Goal: Task Accomplishment & Management: Manage account settings

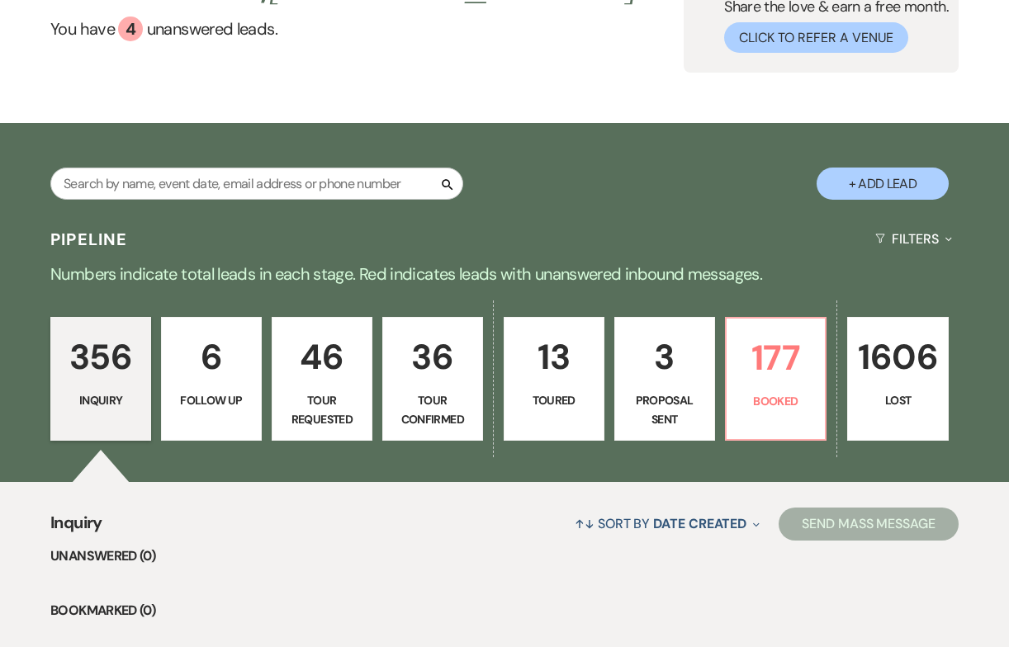
scroll to position [149, 0]
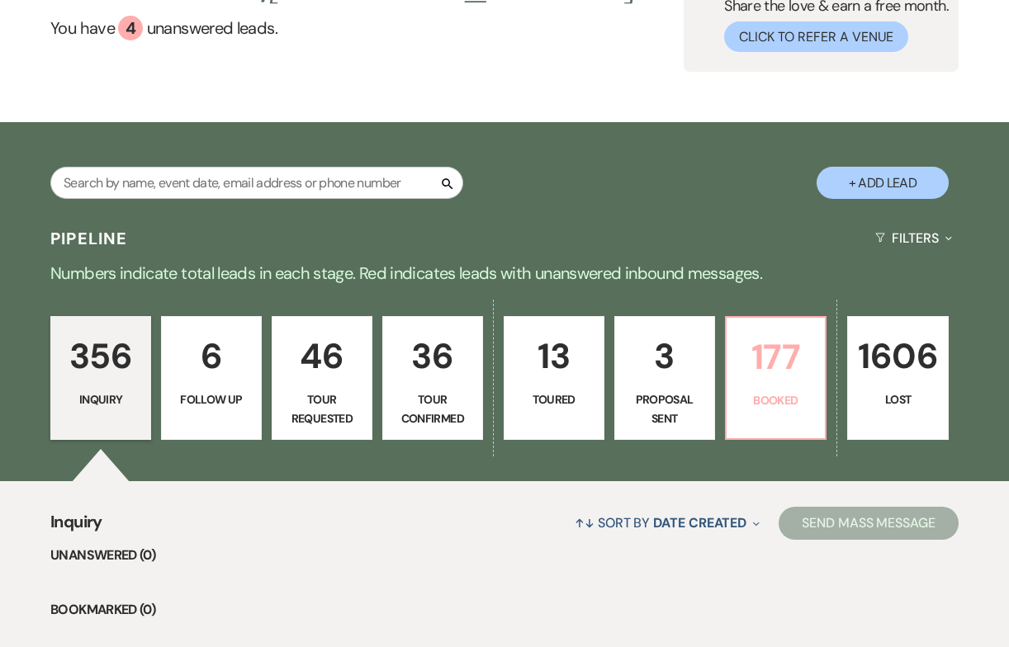
click at [802, 382] on p "177" at bounding box center [776, 357] width 79 height 55
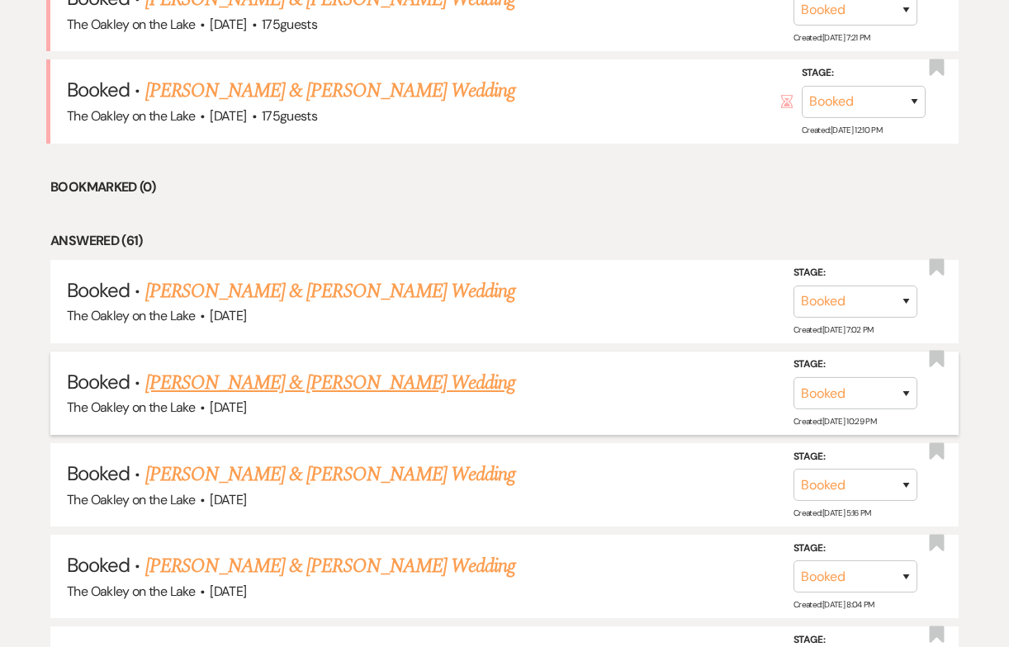
scroll to position [962, 0]
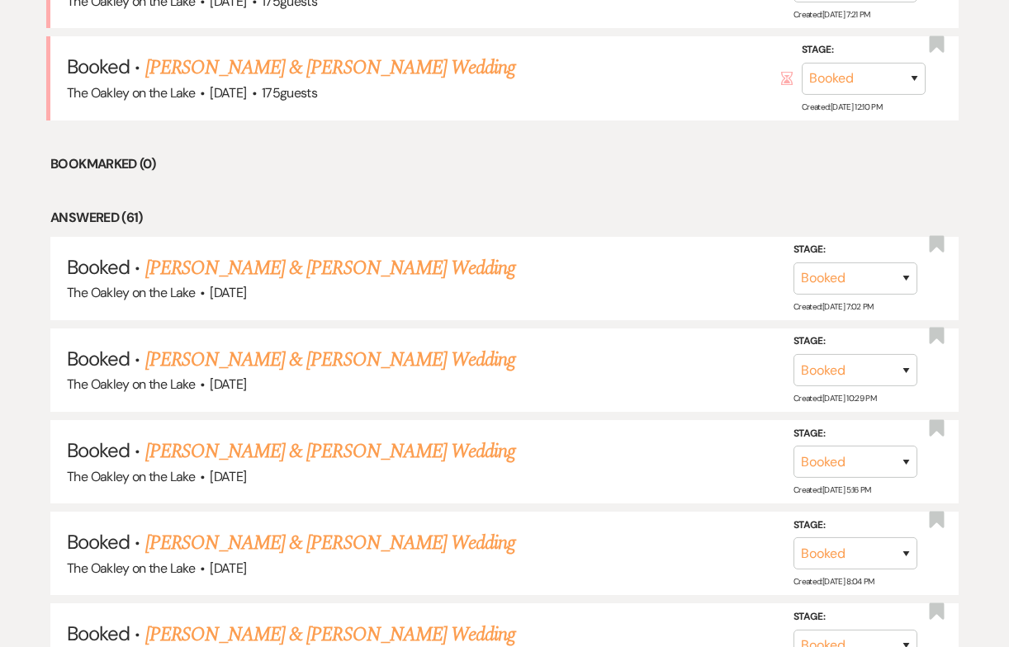
click at [338, 66] on link "[PERSON_NAME] & [PERSON_NAME] Wedding" at bounding box center [330, 68] width 370 height 30
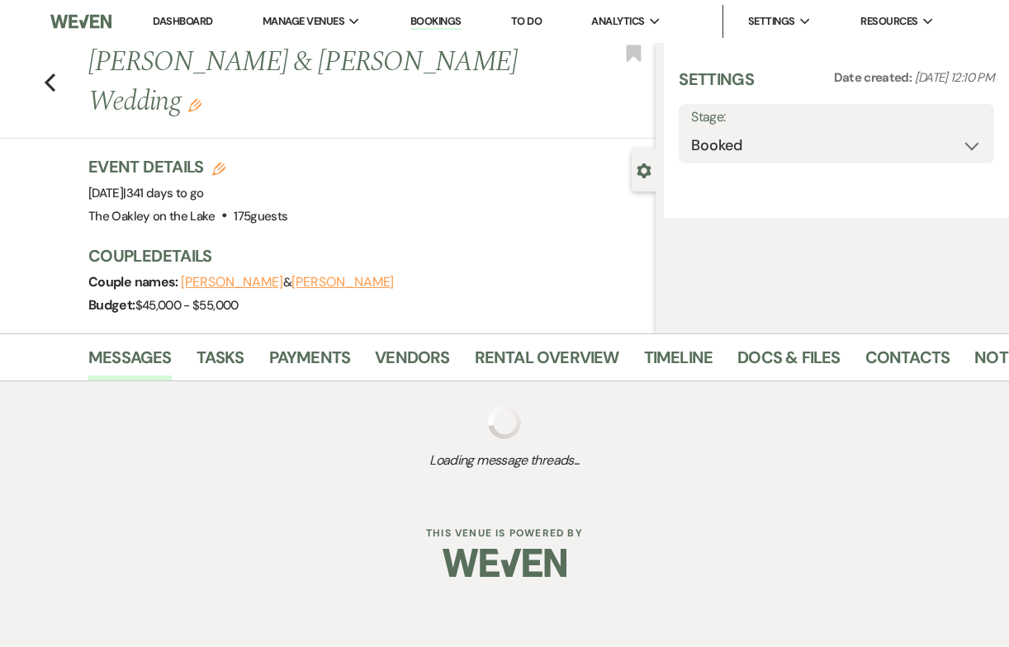
select select "5"
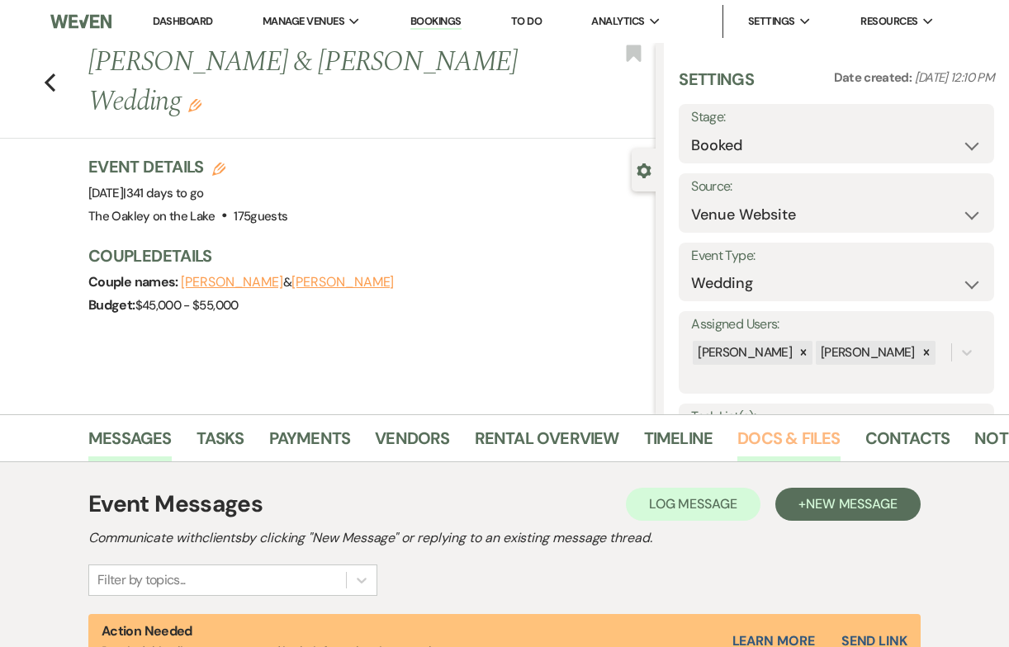
click at [789, 438] on link "Docs & Files" at bounding box center [788, 443] width 102 height 36
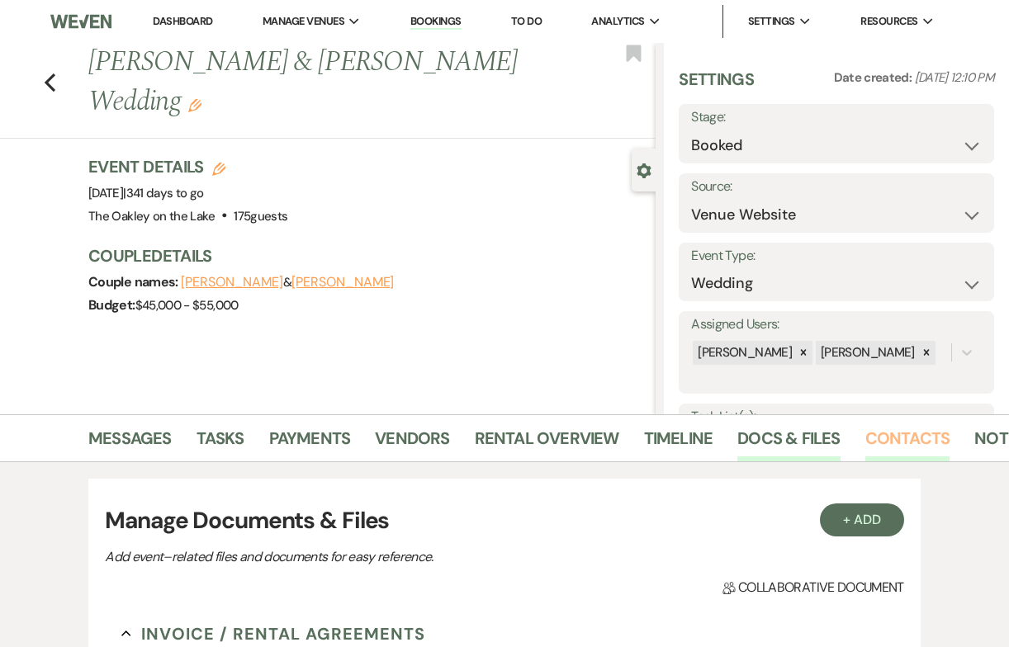
click at [898, 434] on link "Contacts" at bounding box center [907, 443] width 85 height 36
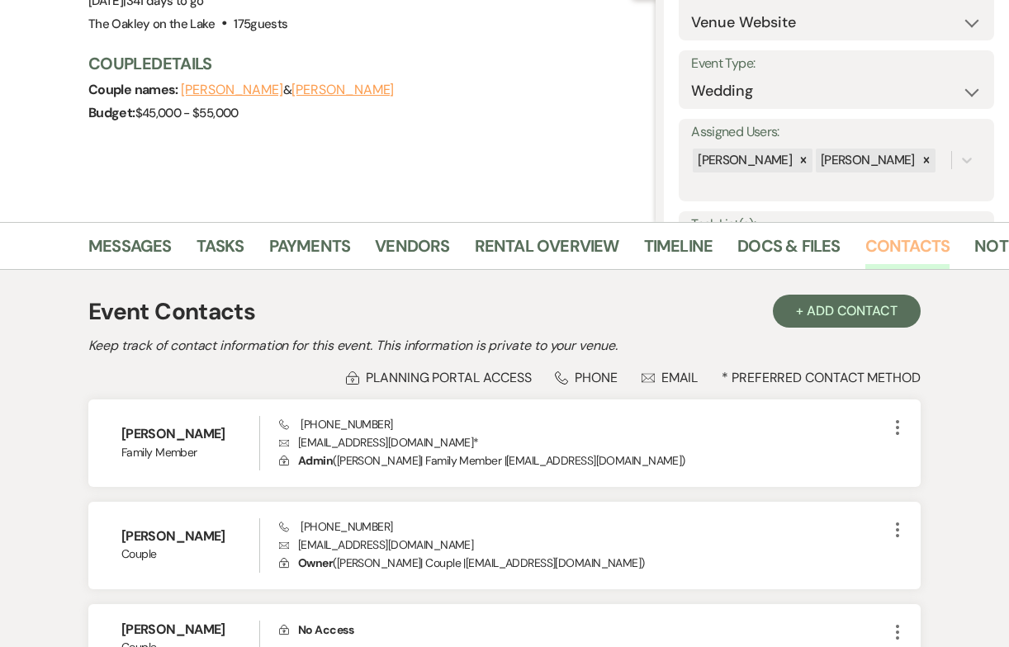
scroll to position [195, 0]
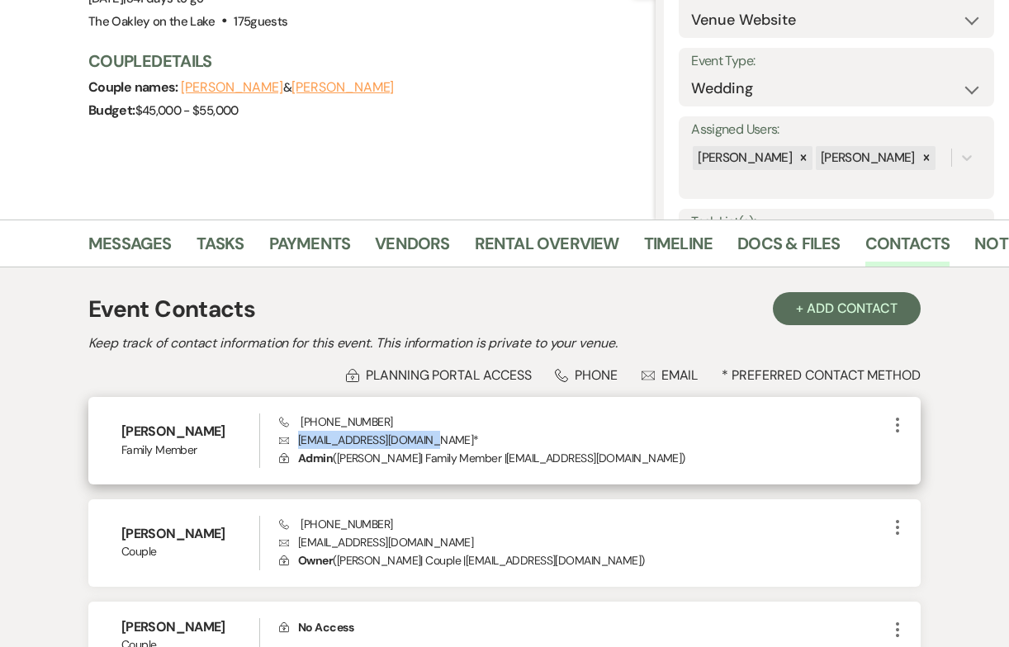
drag, startPoint x: 431, startPoint y: 440, endPoint x: 299, endPoint y: 443, distance: 132.2
click at [299, 443] on p "Envelope [EMAIL_ADDRESS][DOMAIN_NAME] *" at bounding box center [583, 440] width 609 height 18
copy p "[EMAIL_ADDRESS][DOMAIN_NAME]"
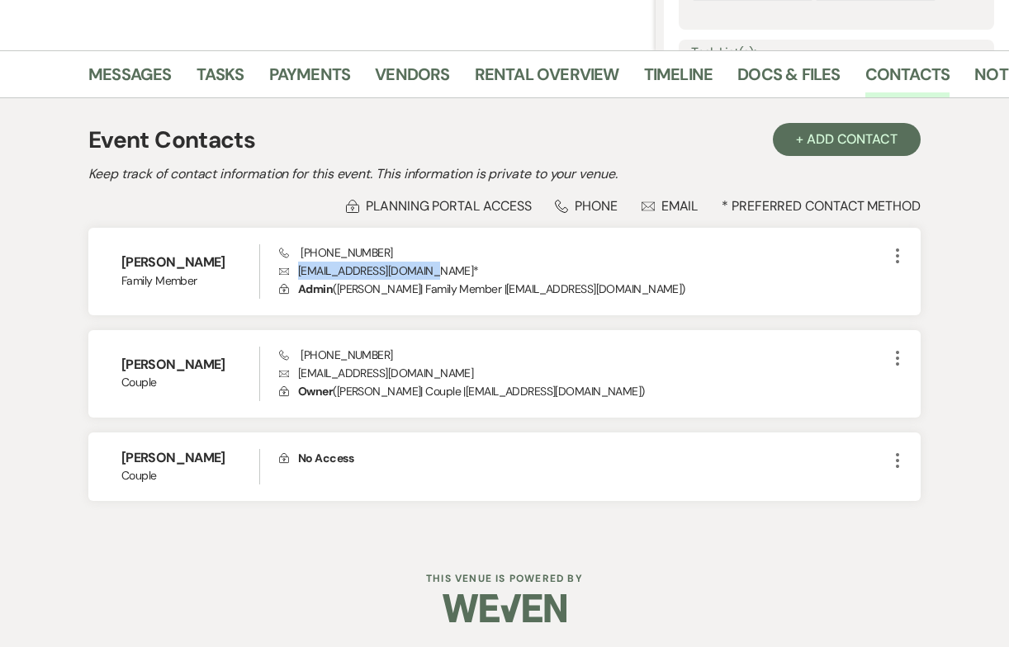
scroll to position [364, 0]
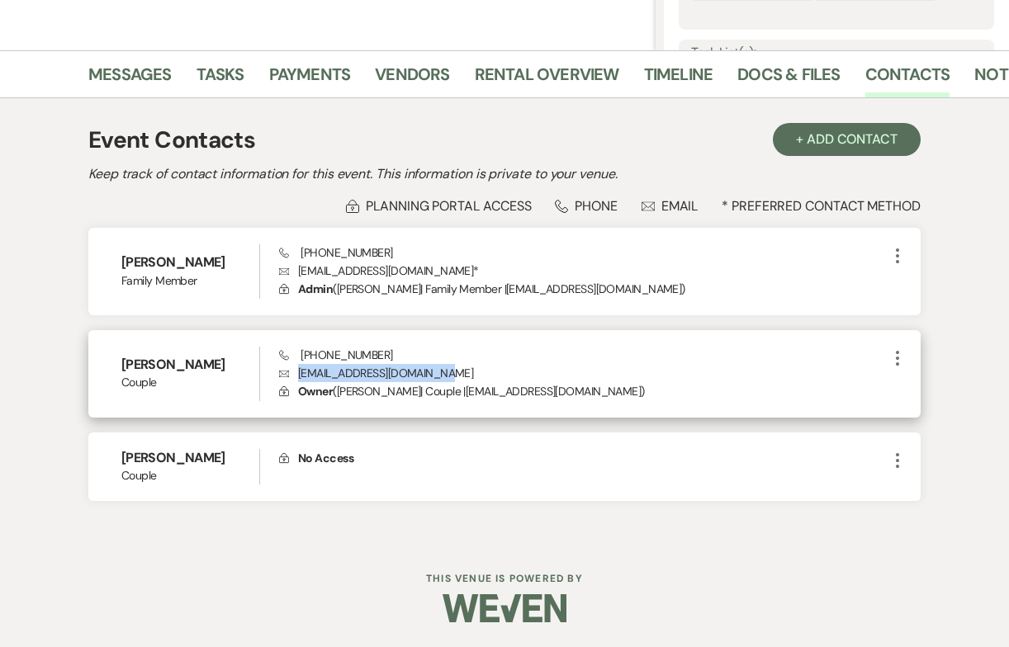
drag, startPoint x: 442, startPoint y: 374, endPoint x: 297, endPoint y: 380, distance: 144.6
click at [297, 380] on p "Envelope [EMAIL_ADDRESS][DOMAIN_NAME]" at bounding box center [583, 373] width 609 height 18
copy p "[EMAIL_ADDRESS][DOMAIN_NAME]"
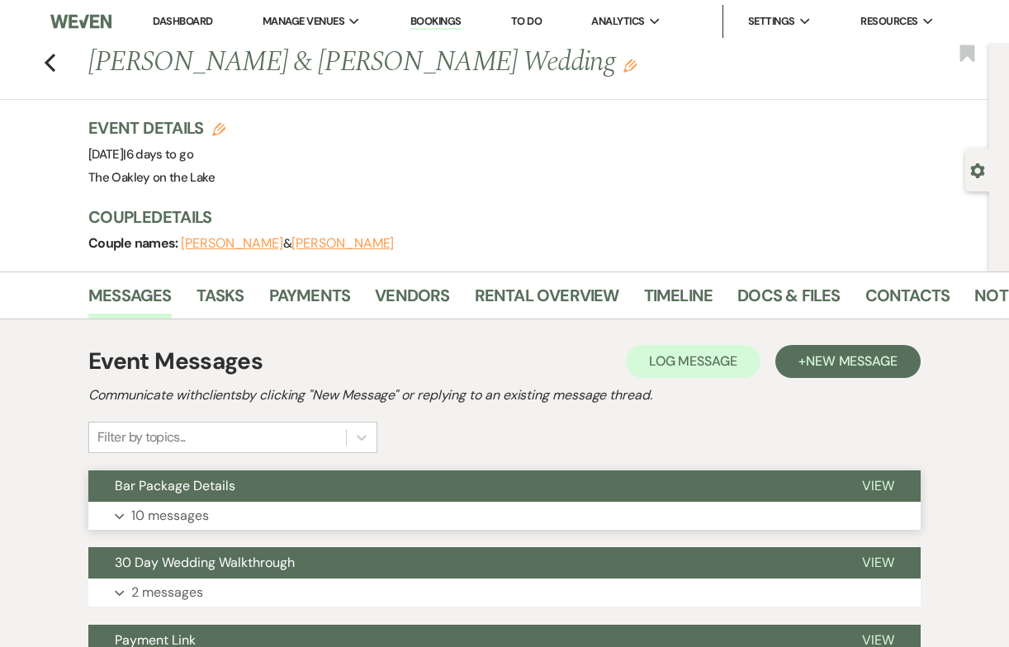
click at [415, 522] on button "Expand 10 messages" at bounding box center [504, 516] width 832 height 28
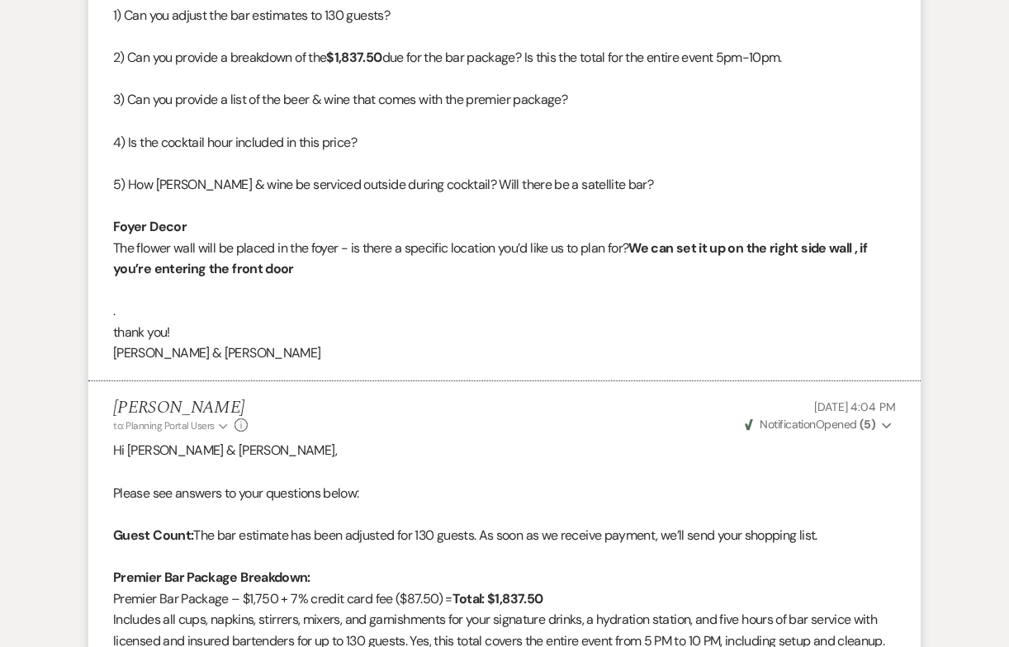
scroll to position [3754, 0]
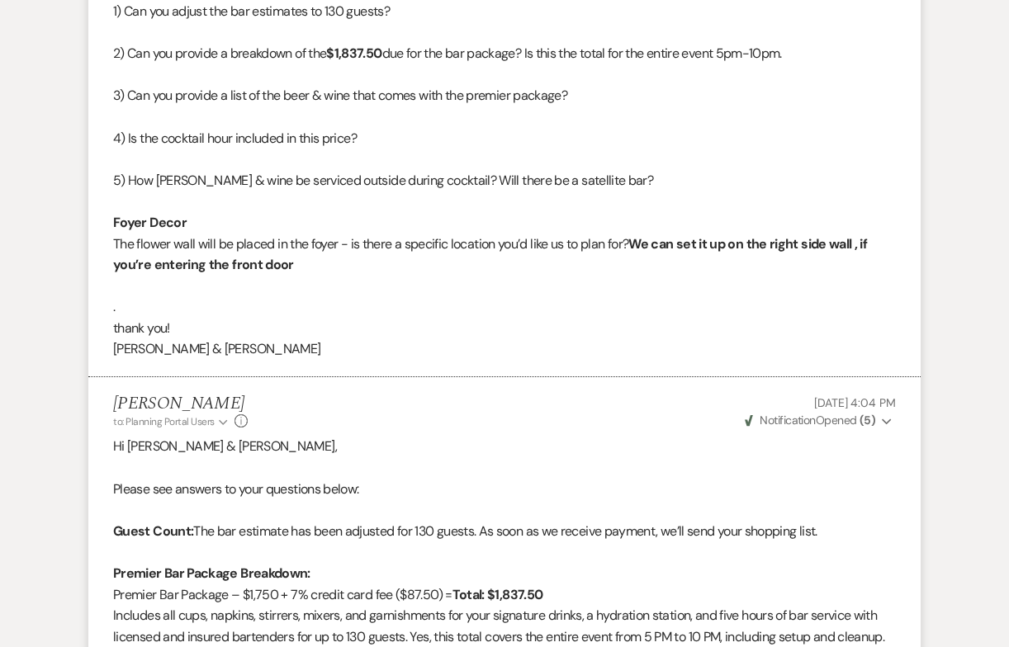
click at [890, 416] on icon "Expand" at bounding box center [887, 422] width 10 height 12
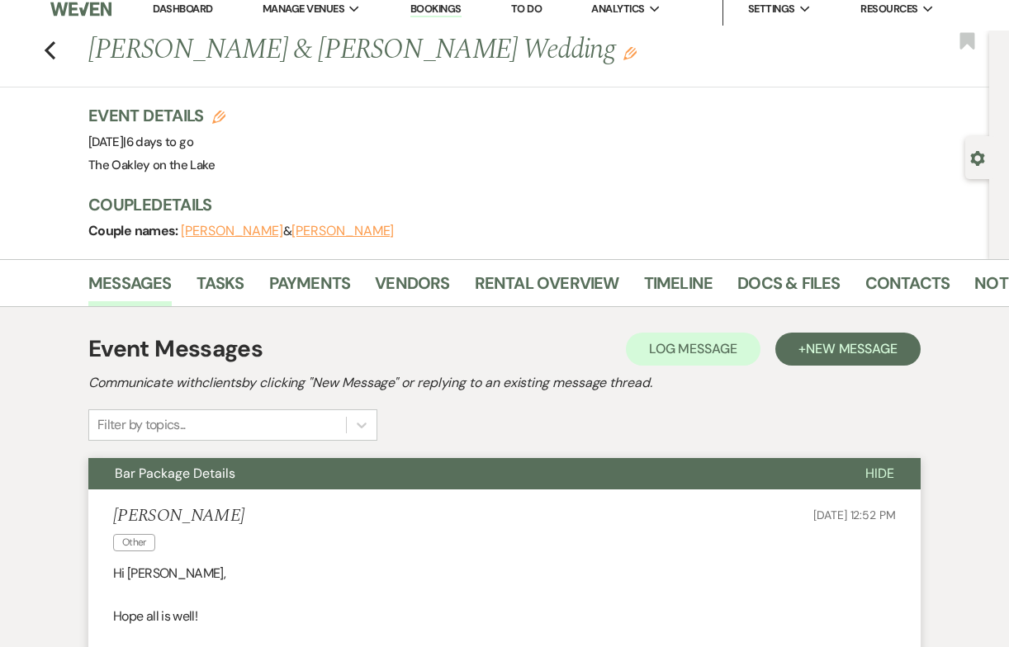
scroll to position [0, 0]
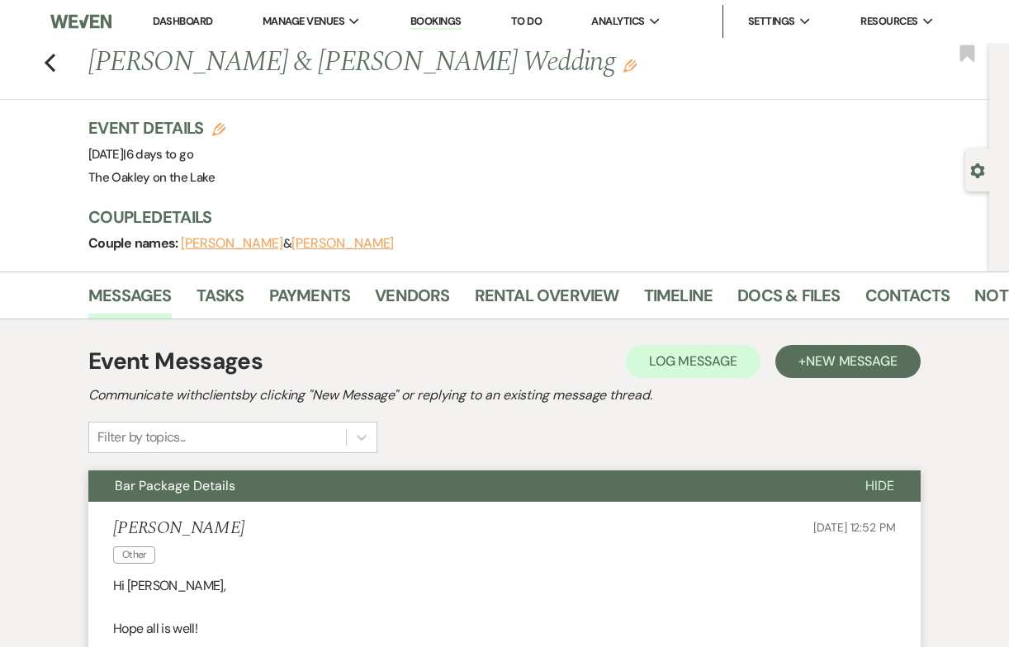
click at [191, 21] on link "Dashboard" at bounding box center [182, 21] width 59 height 14
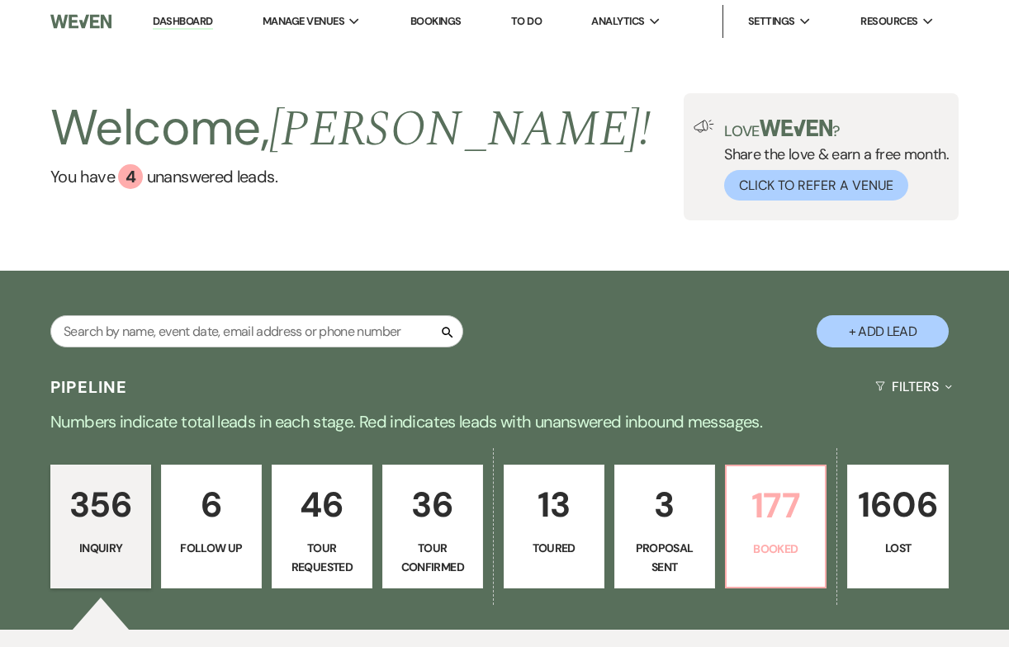
click at [803, 514] on p "177" at bounding box center [776, 505] width 79 height 55
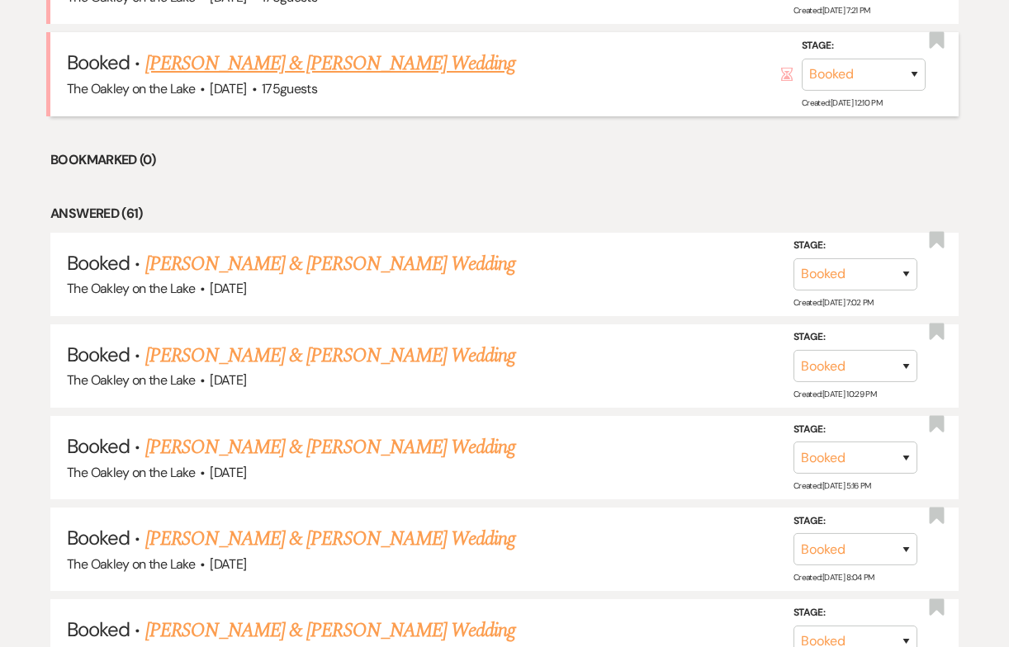
scroll to position [968, 0]
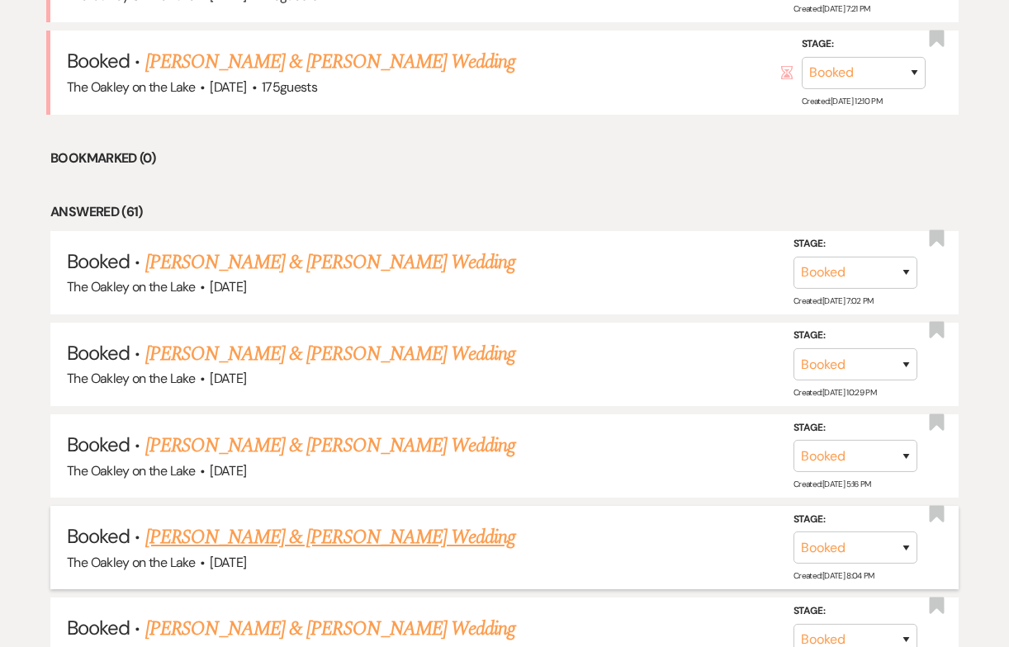
click at [453, 532] on link "[PERSON_NAME] & [PERSON_NAME] Wedding" at bounding box center [330, 538] width 370 height 30
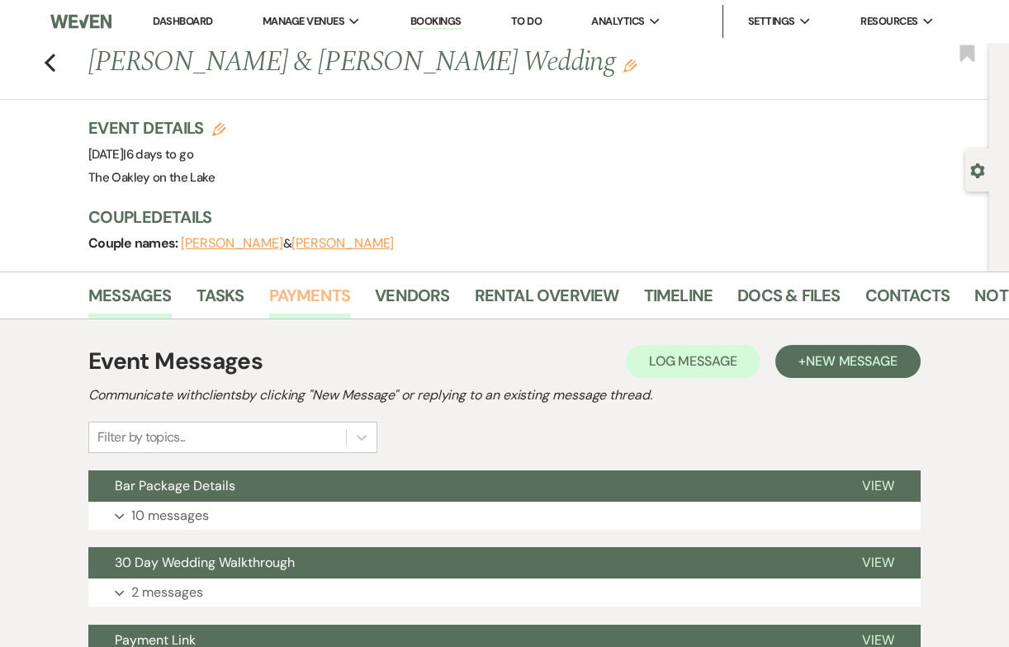
click at [321, 286] on link "Payments" at bounding box center [310, 300] width 82 height 36
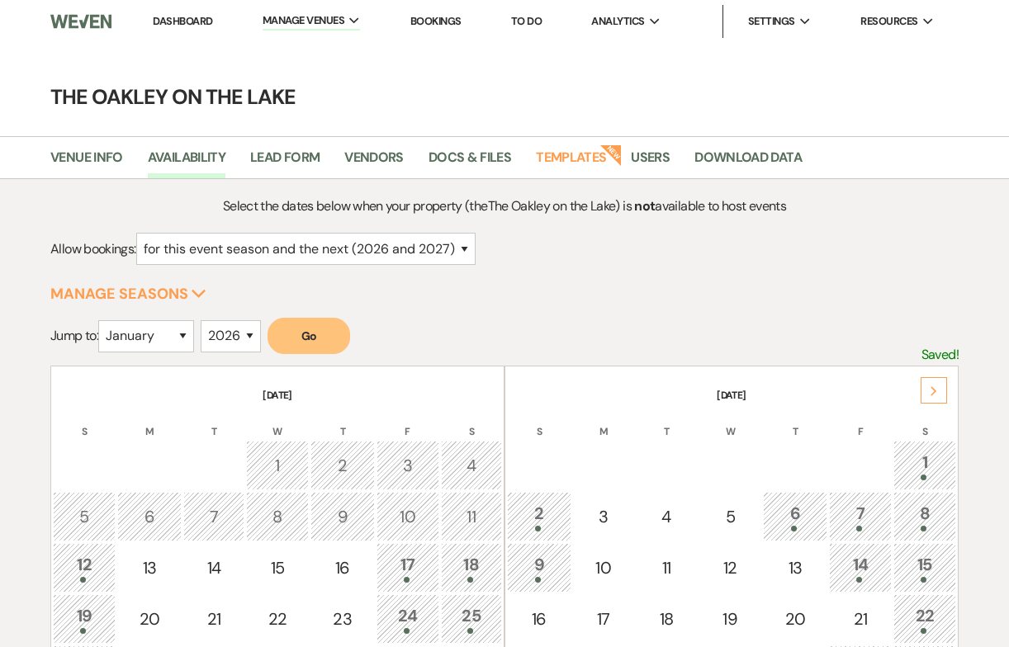
click at [459, 20] on link "Bookings" at bounding box center [435, 21] width 51 height 14
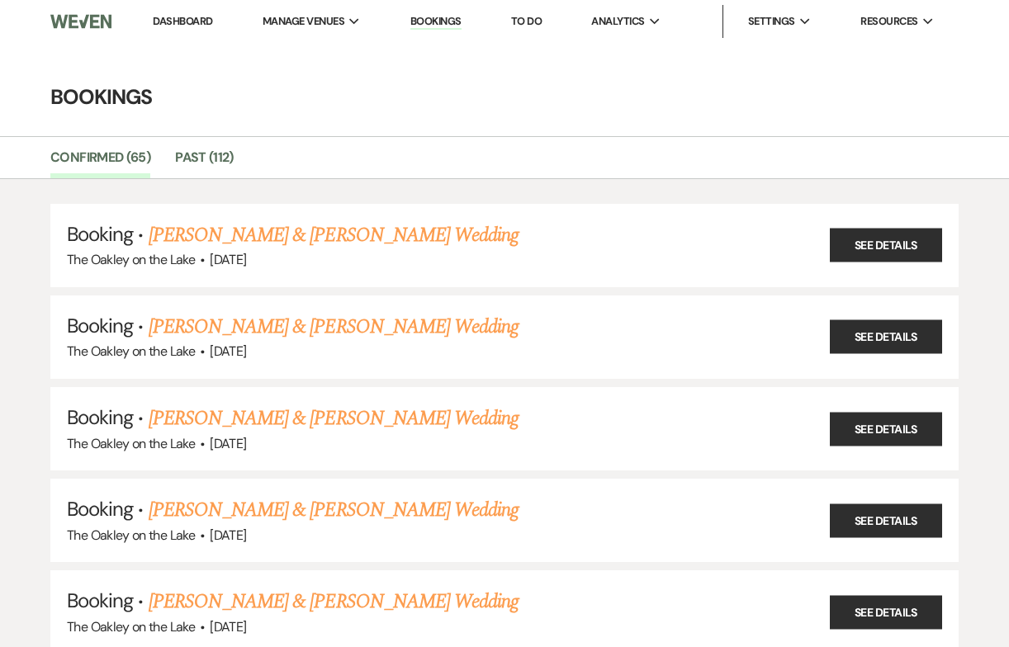
click at [177, 20] on link "Dashboard" at bounding box center [182, 21] width 59 height 14
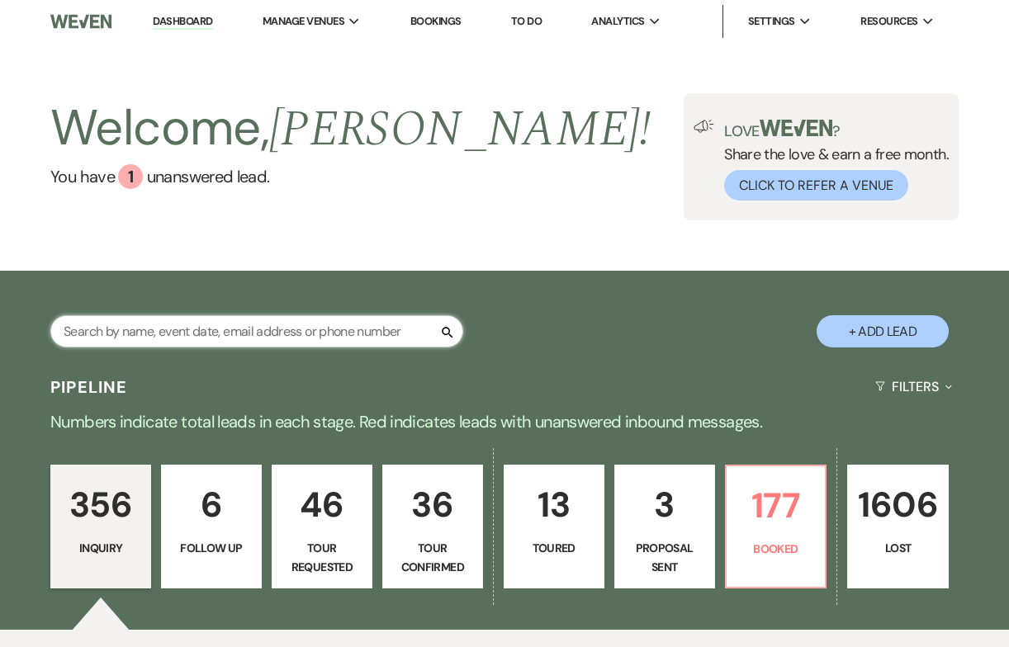
click at [224, 332] on input "text" at bounding box center [256, 331] width 413 height 32
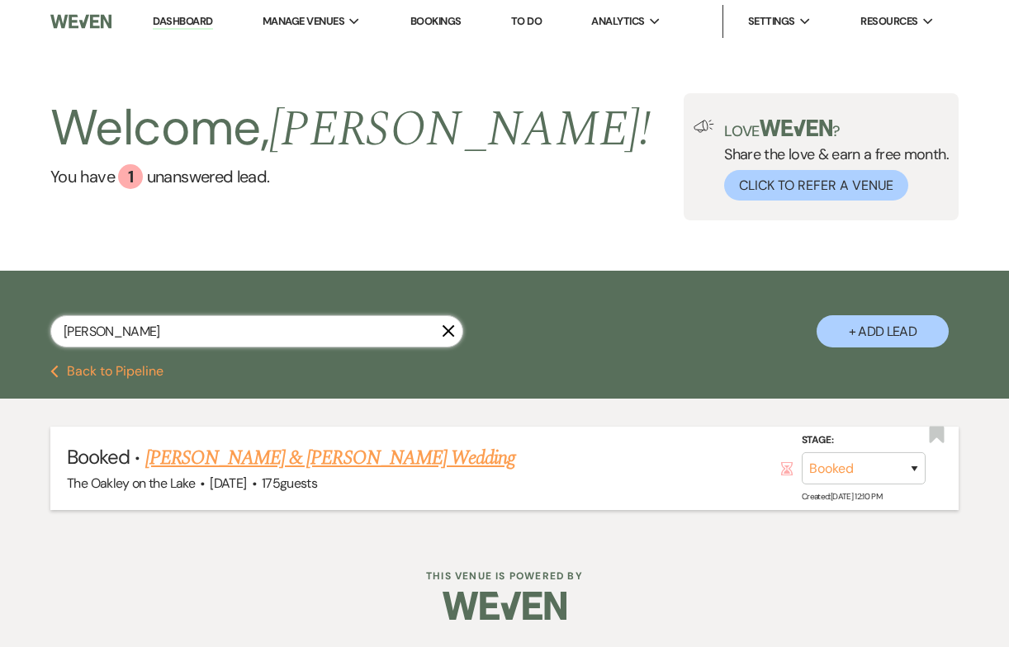
type input "[PERSON_NAME]"
click at [265, 460] on link "[PERSON_NAME] & [PERSON_NAME] Wedding" at bounding box center [330, 458] width 370 height 30
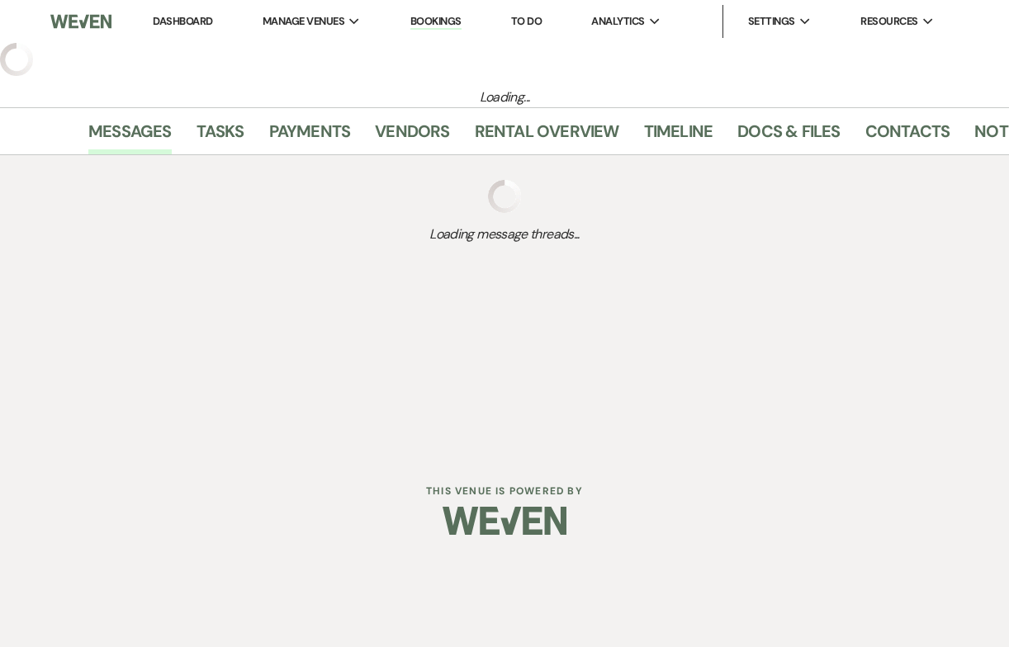
select select "5"
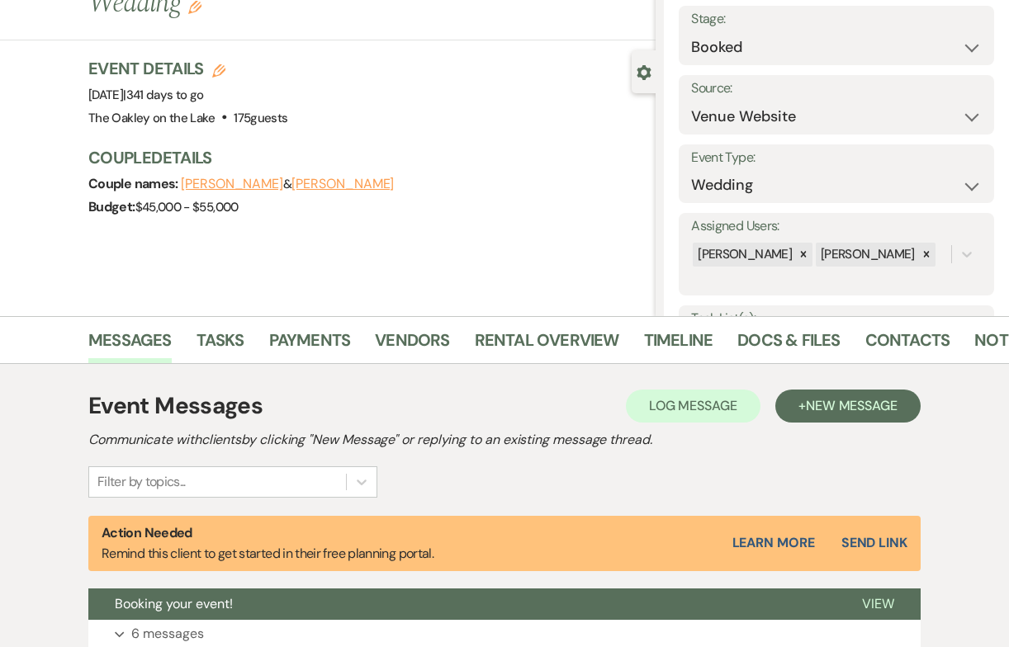
scroll to position [151, 0]
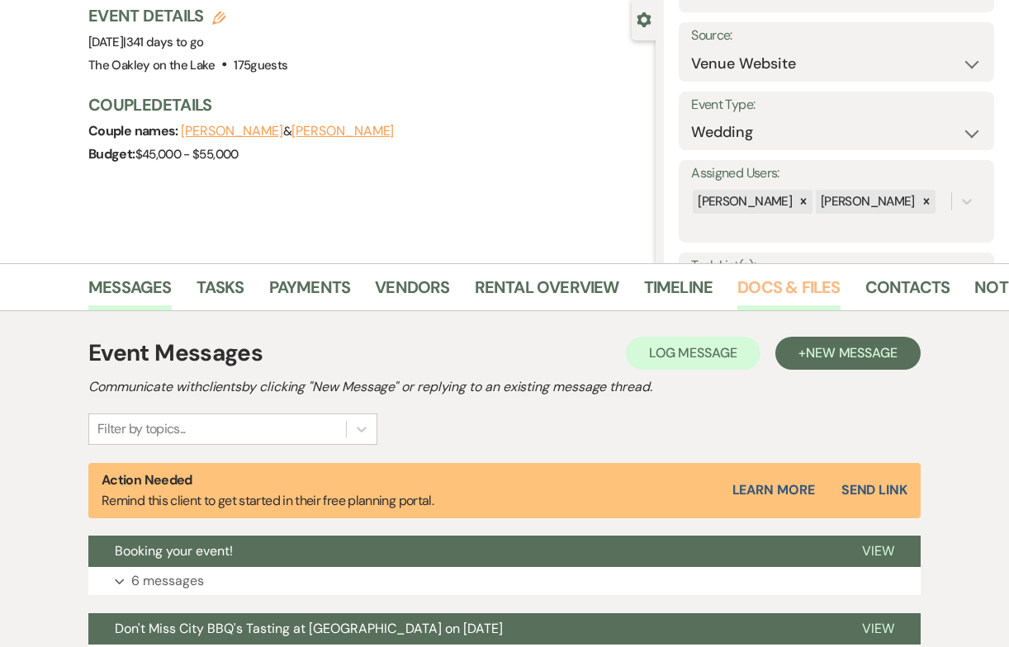
click at [768, 296] on link "Docs & Files" at bounding box center [788, 292] width 102 height 36
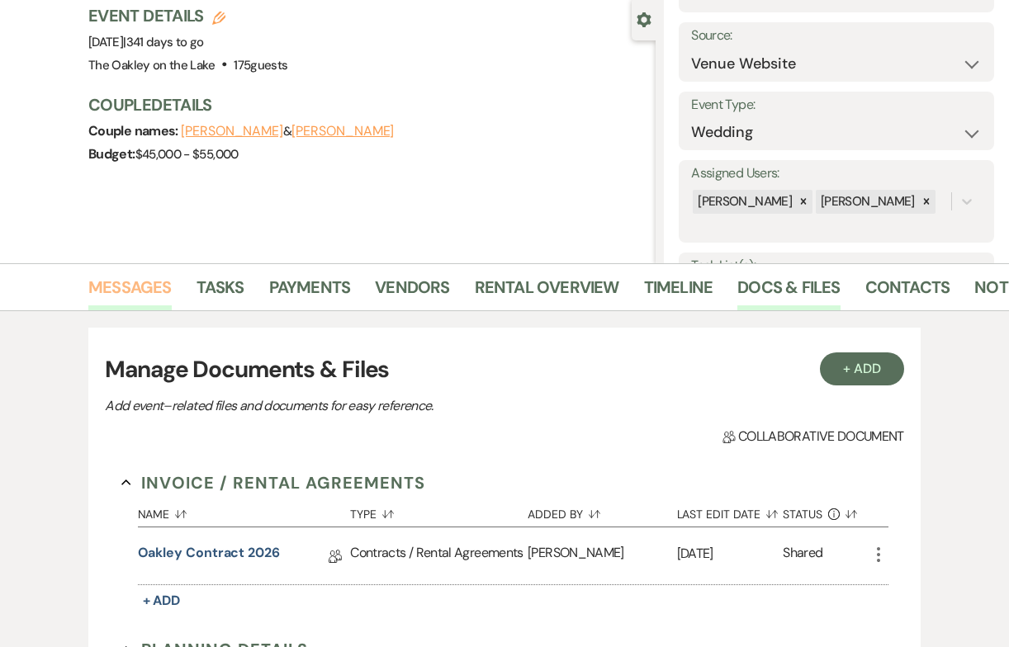
click at [126, 283] on link "Messages" at bounding box center [129, 292] width 83 height 36
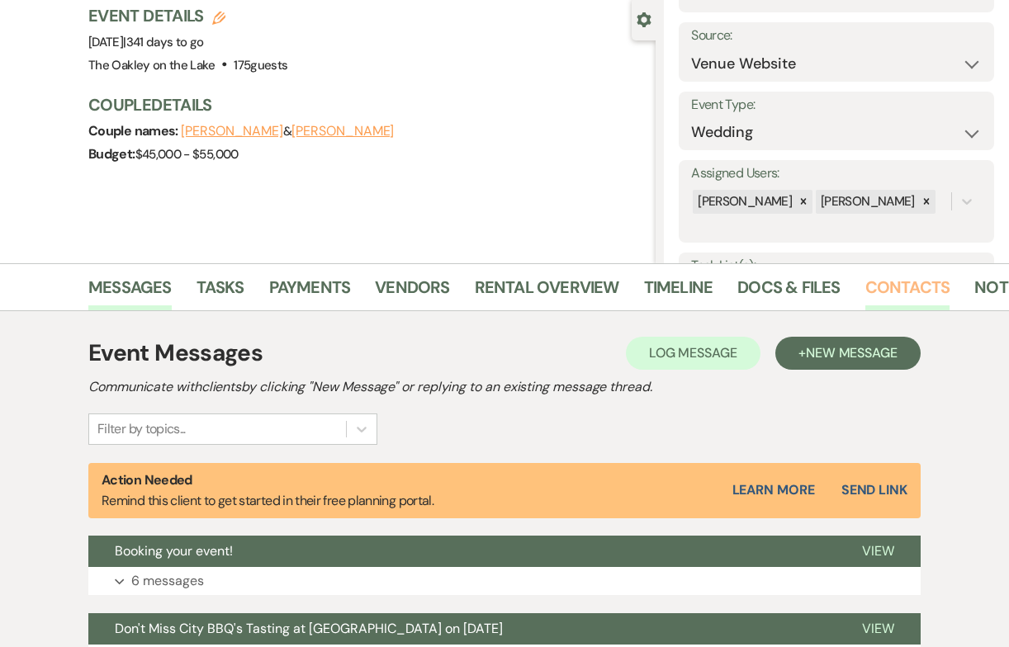
click at [903, 293] on link "Contacts" at bounding box center [907, 292] width 85 height 36
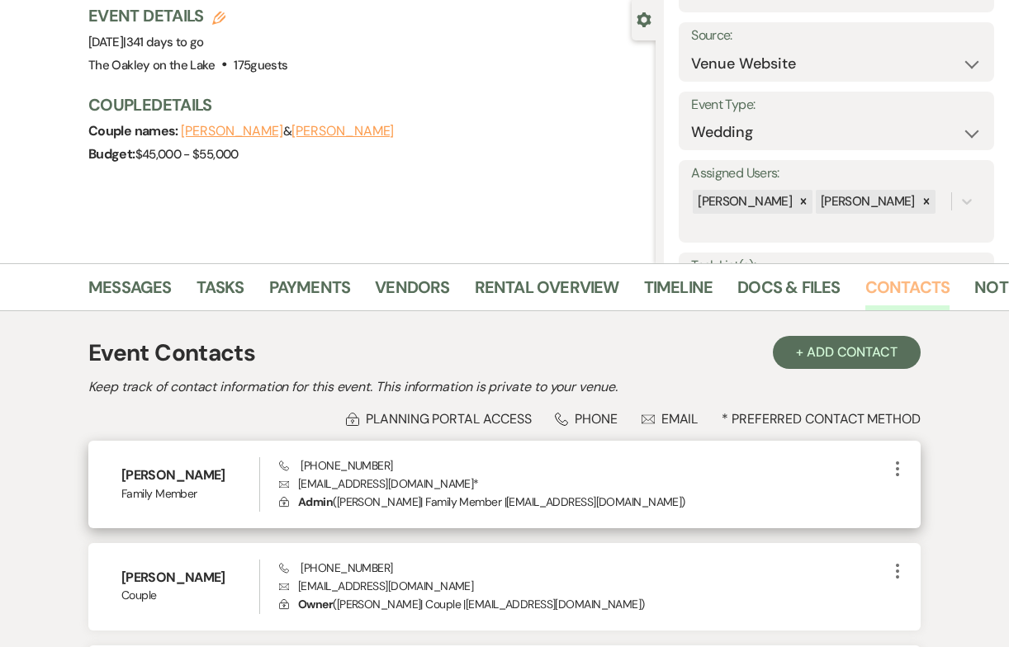
scroll to position [222, 0]
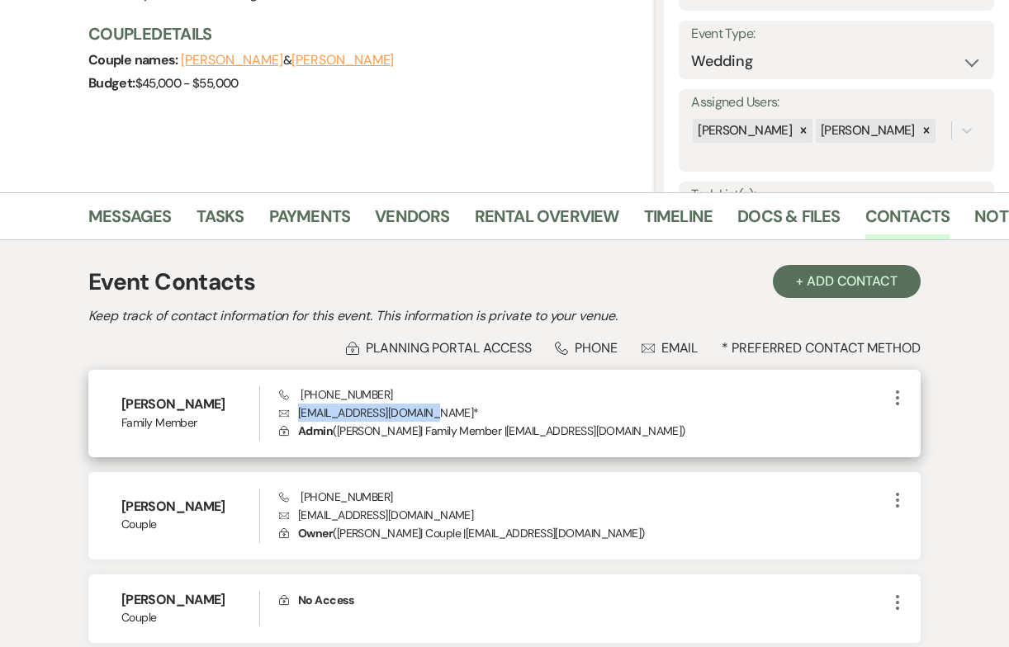
drag, startPoint x: 429, startPoint y: 412, endPoint x: 296, endPoint y: 416, distance: 133.0
click at [296, 416] on p "Envelope [EMAIL_ADDRESS][DOMAIN_NAME] *" at bounding box center [583, 413] width 609 height 18
copy p "[EMAIL_ADDRESS][DOMAIN_NAME]"
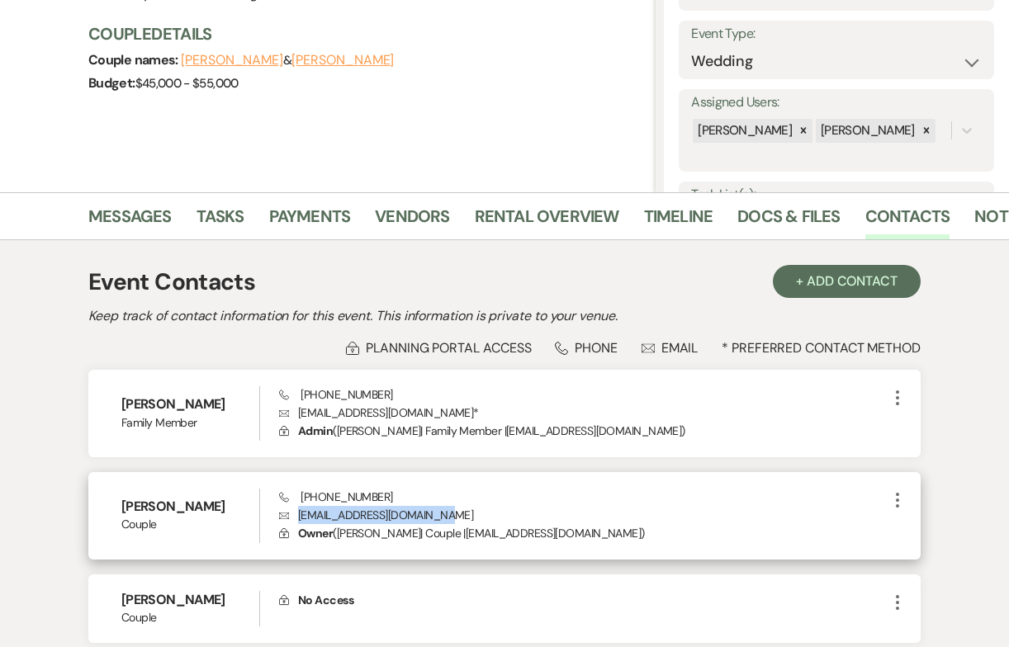
drag, startPoint x: 438, startPoint y: 515, endPoint x: 300, endPoint y: 516, distance: 137.9
click at [300, 516] on p "Envelope [EMAIL_ADDRESS][DOMAIN_NAME]" at bounding box center [583, 515] width 609 height 18
copy p "[EMAIL_ADDRESS][DOMAIN_NAME]"
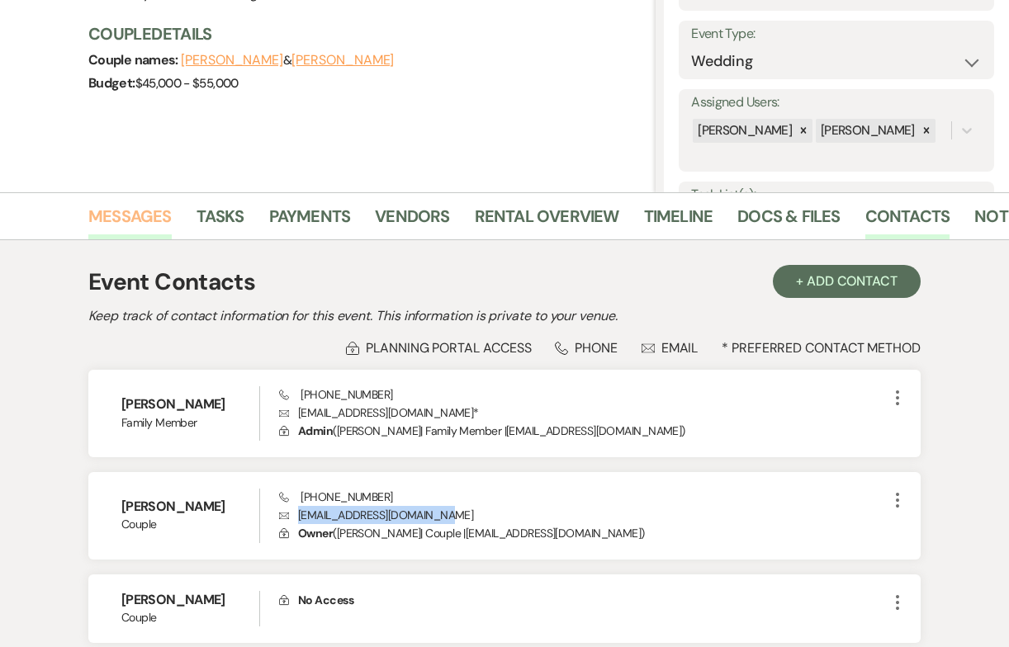
click at [149, 214] on link "Messages" at bounding box center [129, 221] width 83 height 36
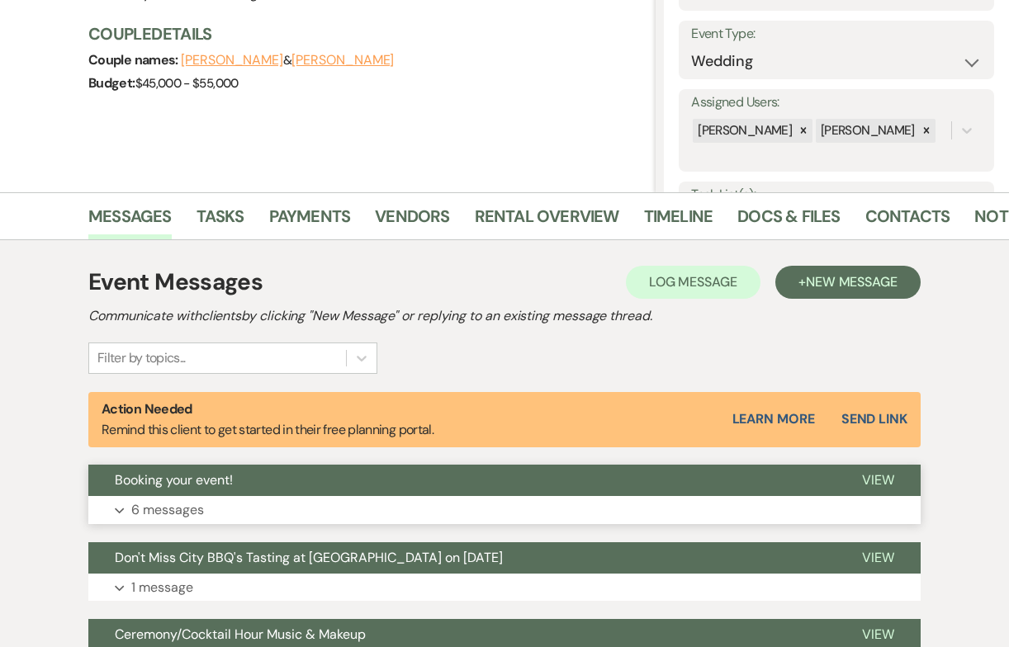
click at [463, 495] on button "Booking your event!" at bounding box center [461, 480] width 747 height 31
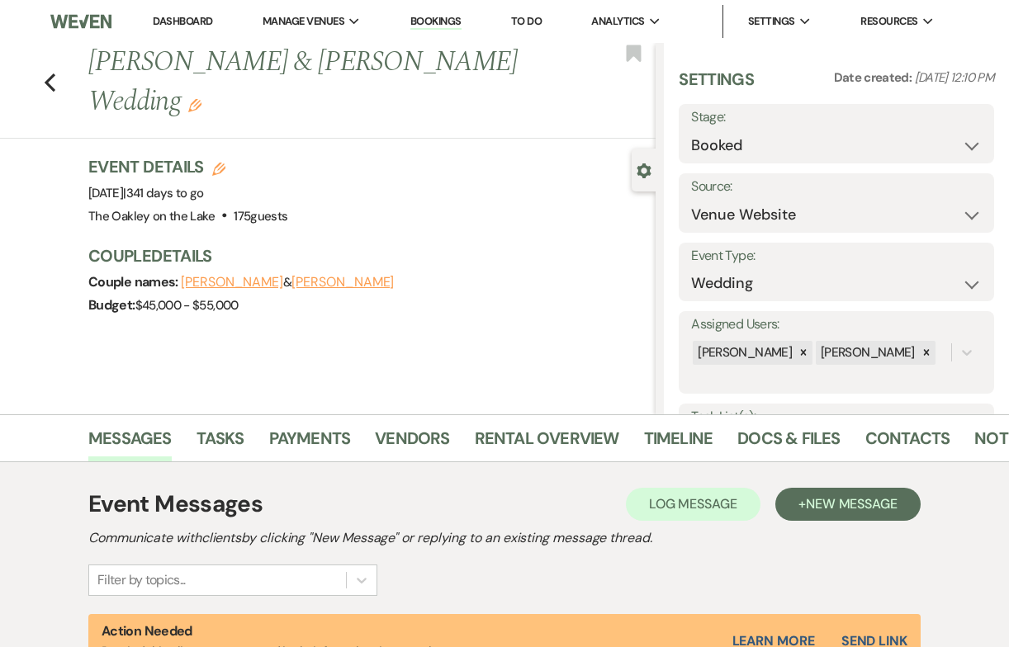
click at [451, 20] on link "Bookings" at bounding box center [435, 22] width 51 height 16
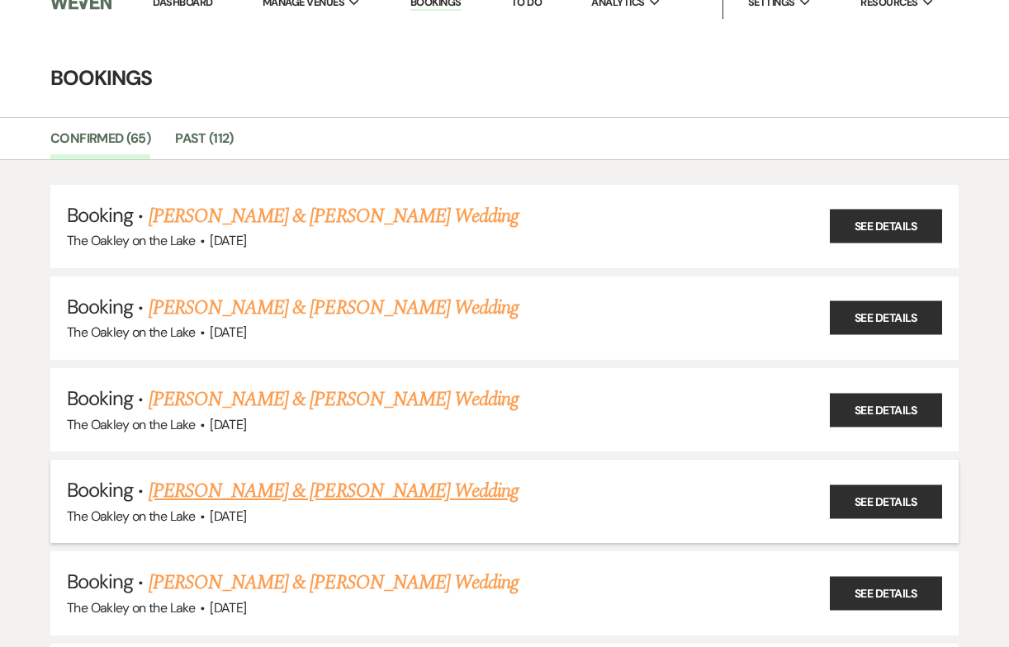
scroll to position [17, 0]
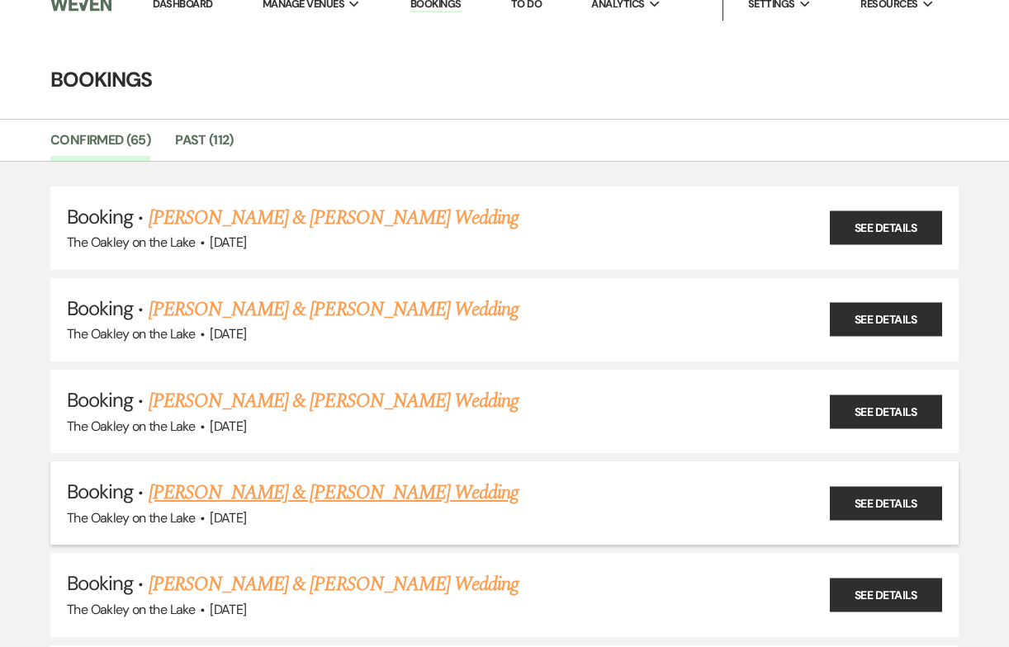
click at [273, 491] on link "[PERSON_NAME] & [PERSON_NAME] Wedding" at bounding box center [334, 493] width 370 height 30
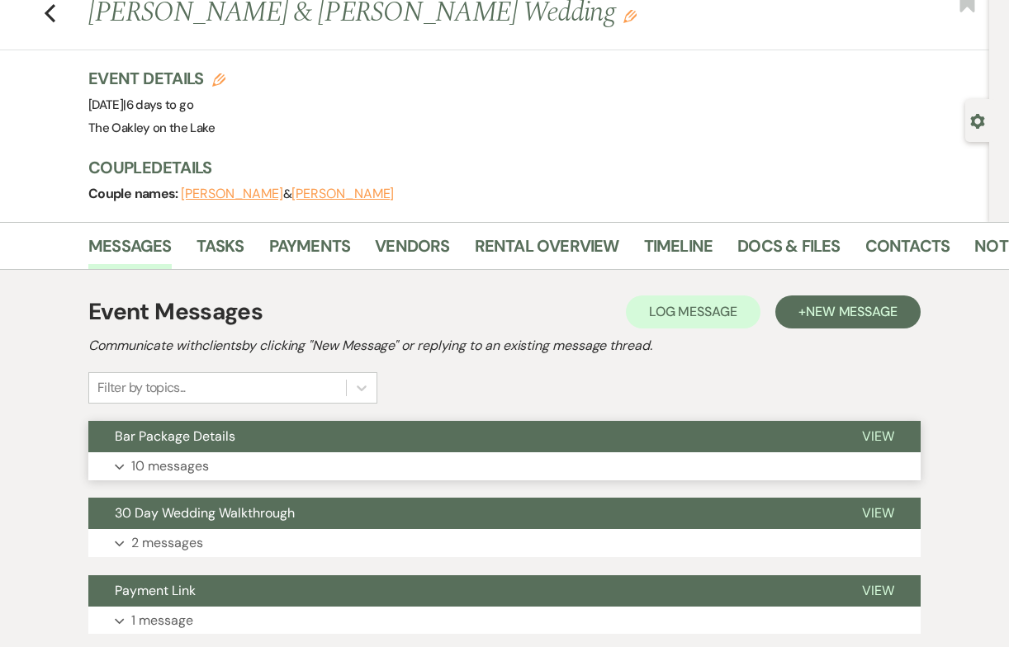
click at [528, 458] on button "Expand 10 messages" at bounding box center [504, 467] width 832 height 28
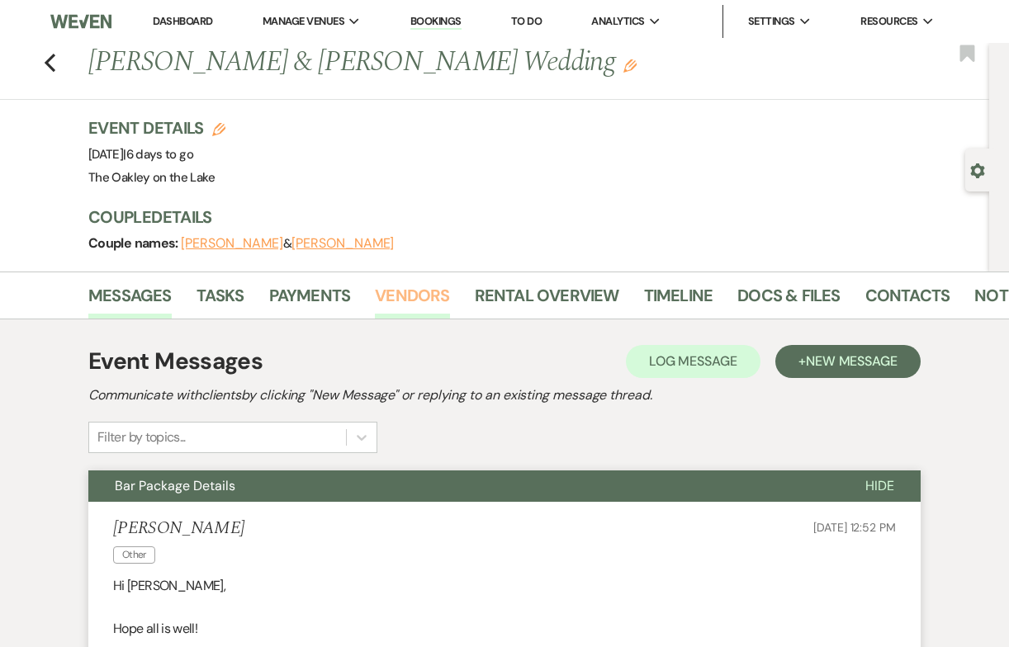
click at [427, 294] on link "Vendors" at bounding box center [412, 300] width 74 height 36
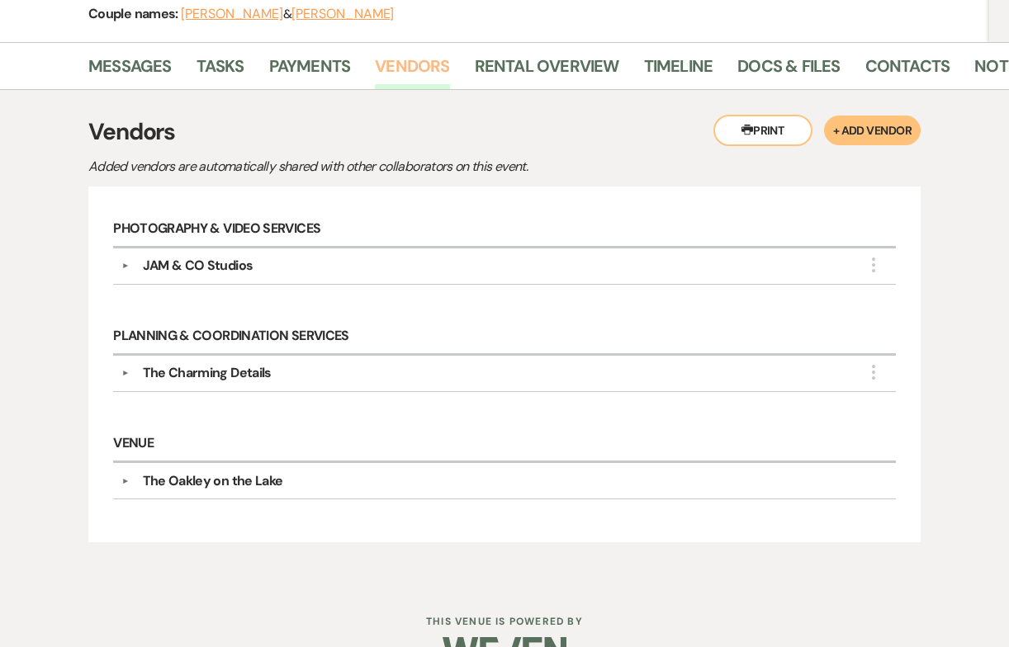
scroll to position [243, 0]
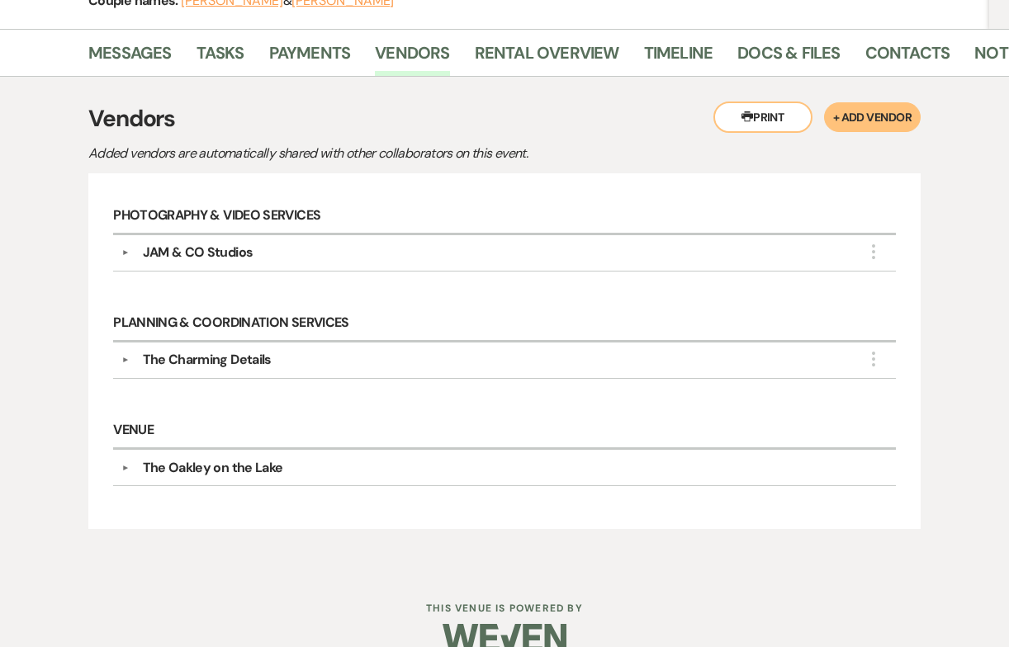
click at [216, 362] on div "The Charming Details" at bounding box center [207, 360] width 129 height 20
